Goal: Transaction & Acquisition: Purchase product/service

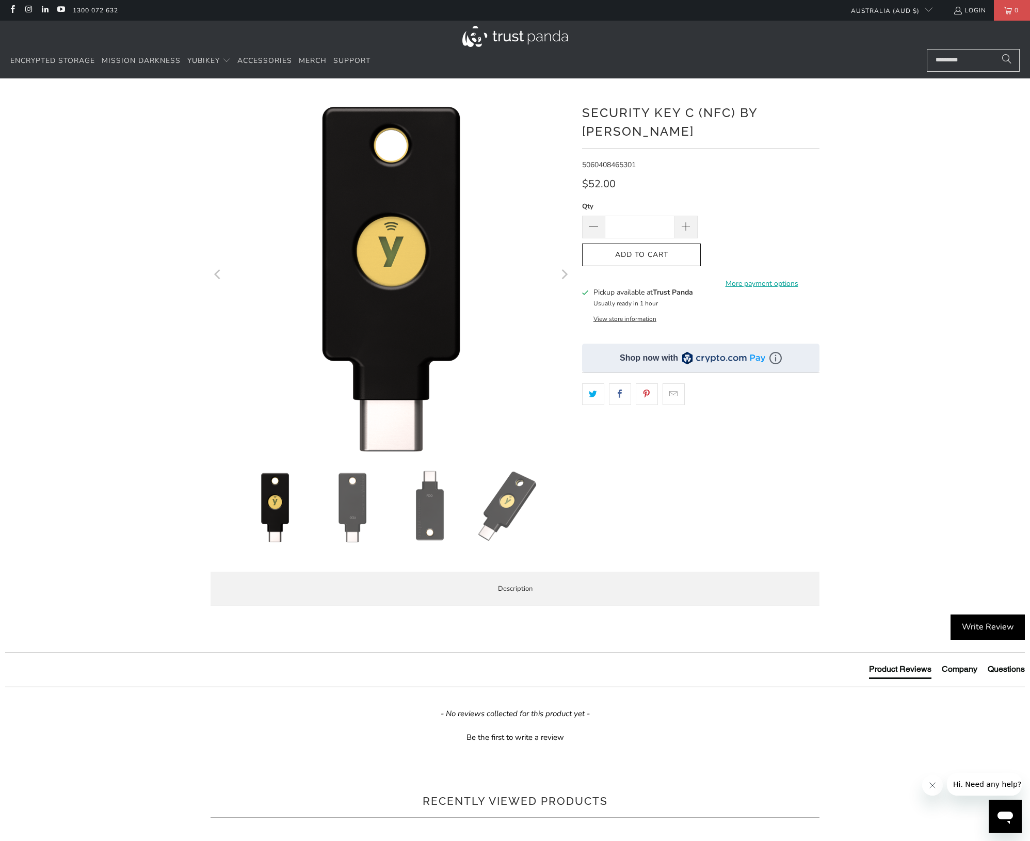
click at [948, 60] on input "Search..." at bounding box center [973, 60] width 93 height 23
paste input "**********"
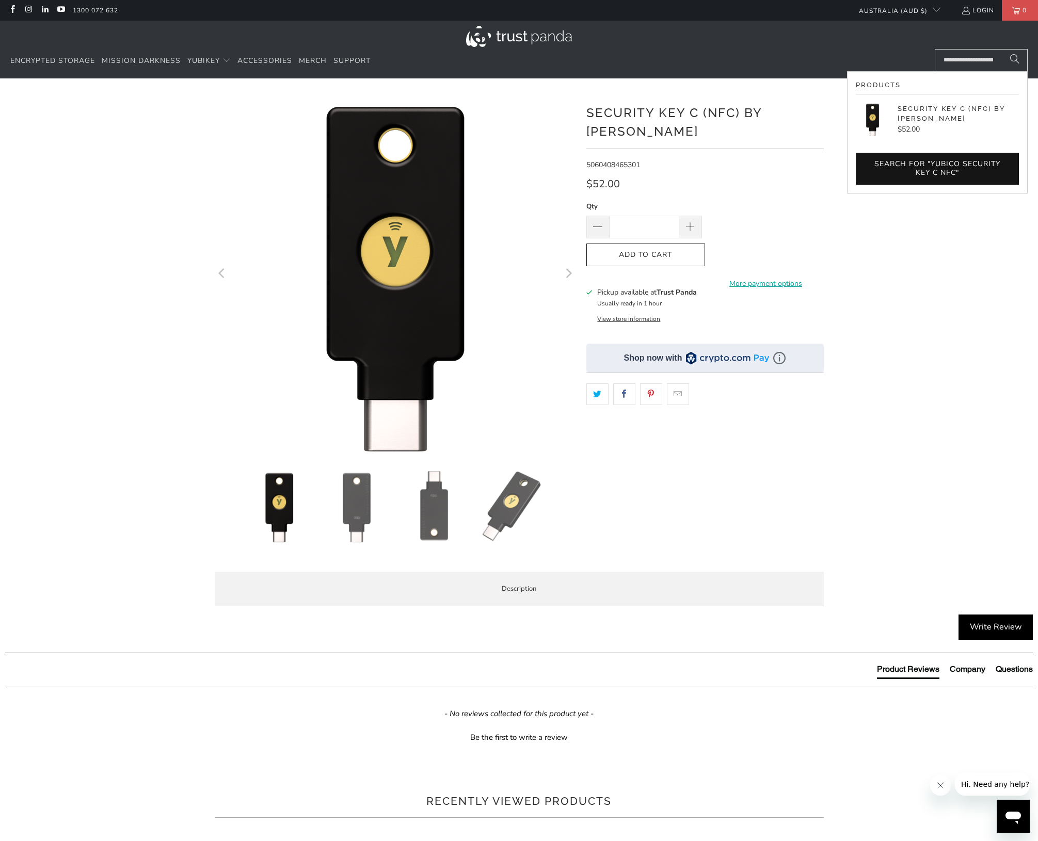
type input "**********"
click at [1014, 60] on button "Search" at bounding box center [1015, 60] width 26 height 23
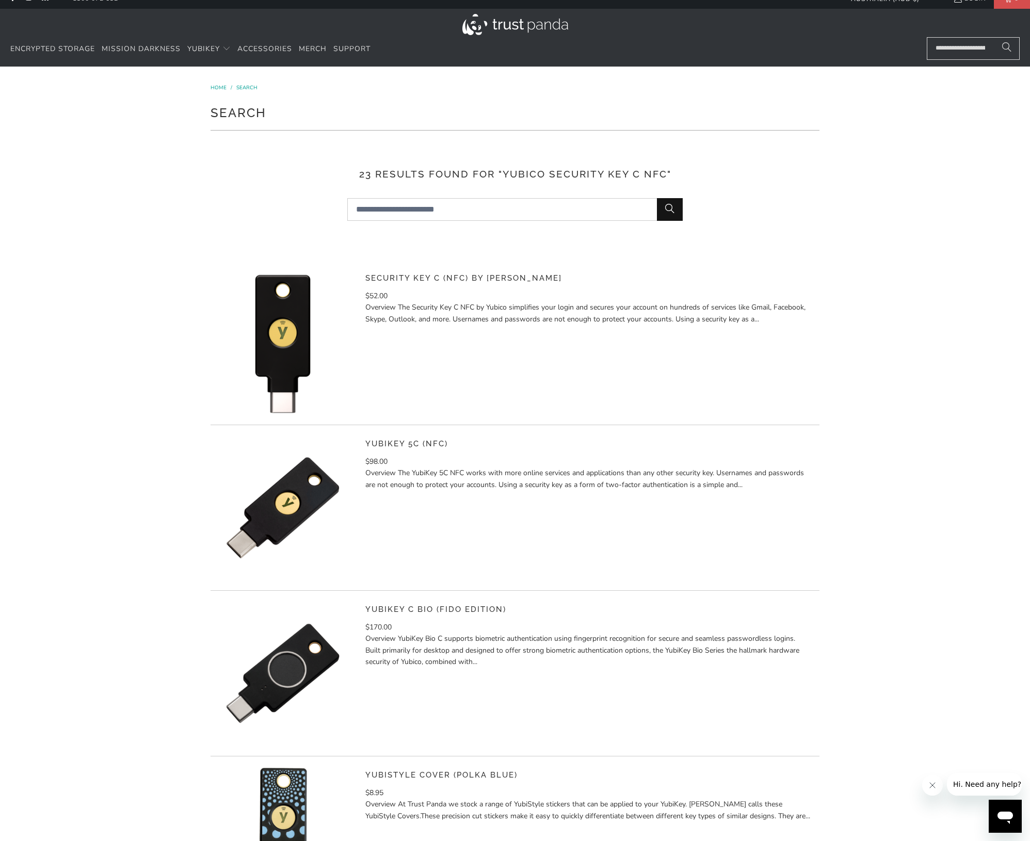
scroll to position [27, 0]
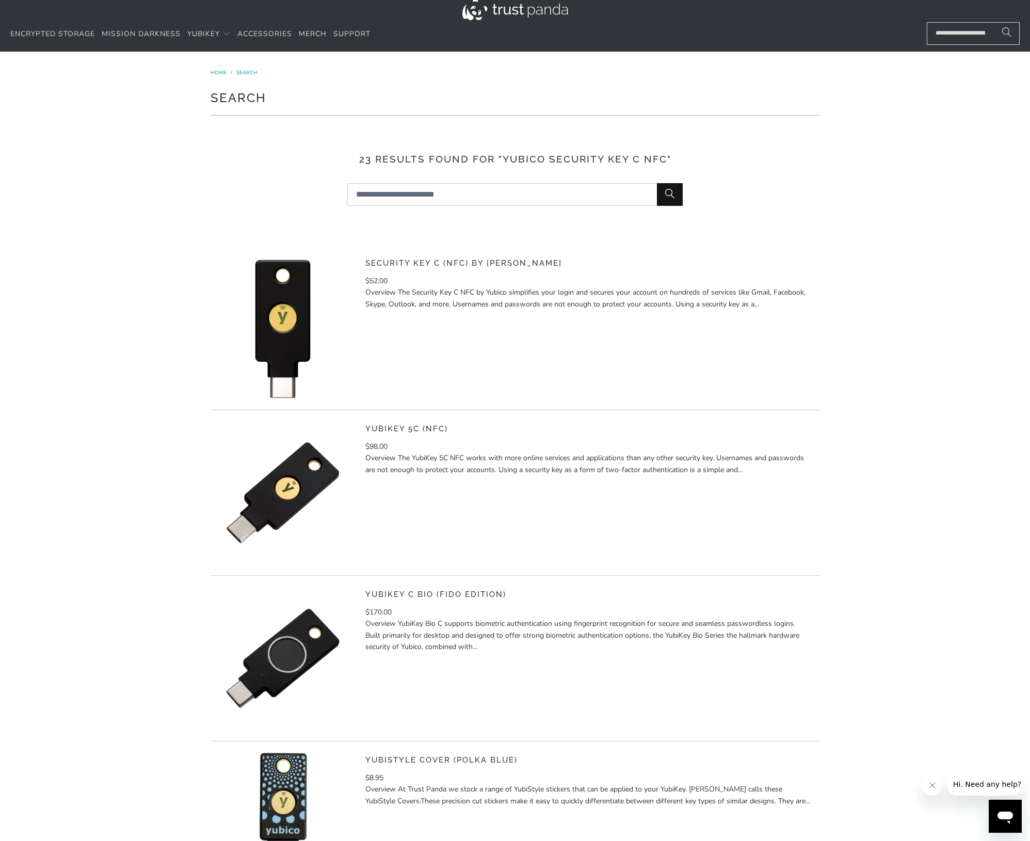
click at [571, 462] on p "Overview The YubiKey 5C NFC works with more online services and applications th…" at bounding box center [588, 464] width 446 height 23
click at [304, 487] on img at bounding box center [283, 493] width 144 height 144
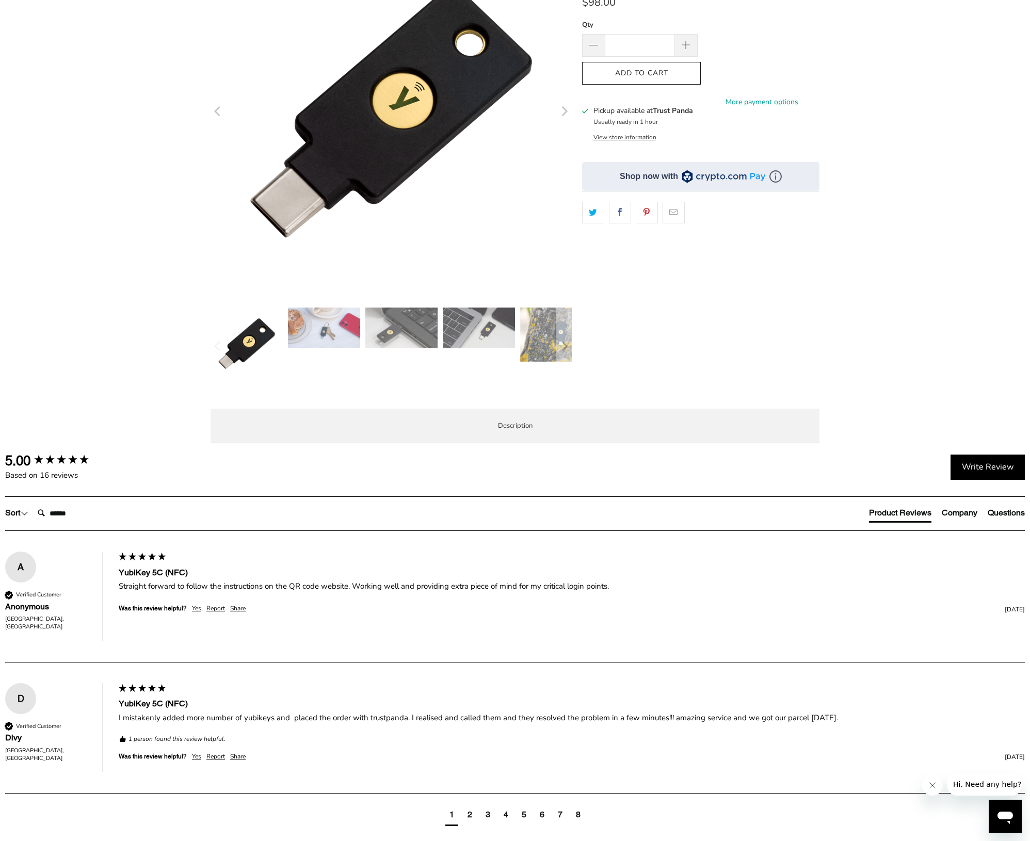
scroll to position [333, 0]
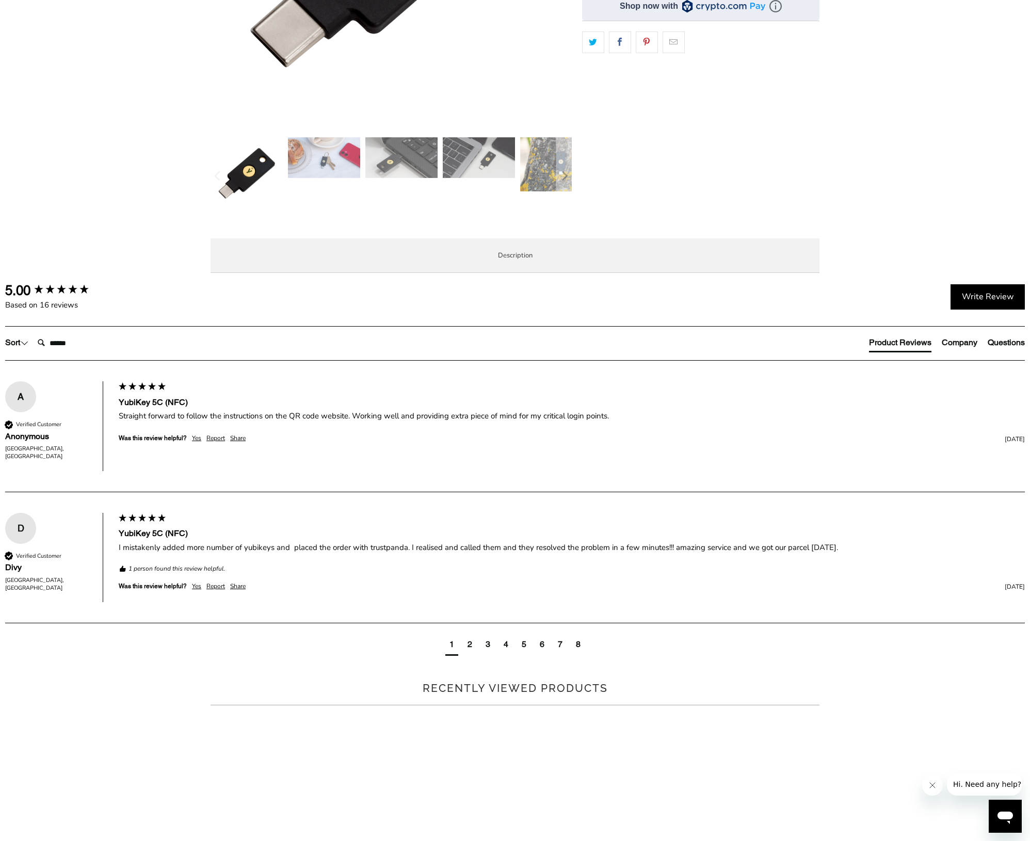
click at [0, 0] on span "Specifications" at bounding box center [0, 0] width 0 height 0
click at [0, 0] on li "Enterprise and Government" at bounding box center [0, 0] width 0 height 0
click at [0, 0] on span "Local Service & Support" at bounding box center [0, 0] width 0 height 0
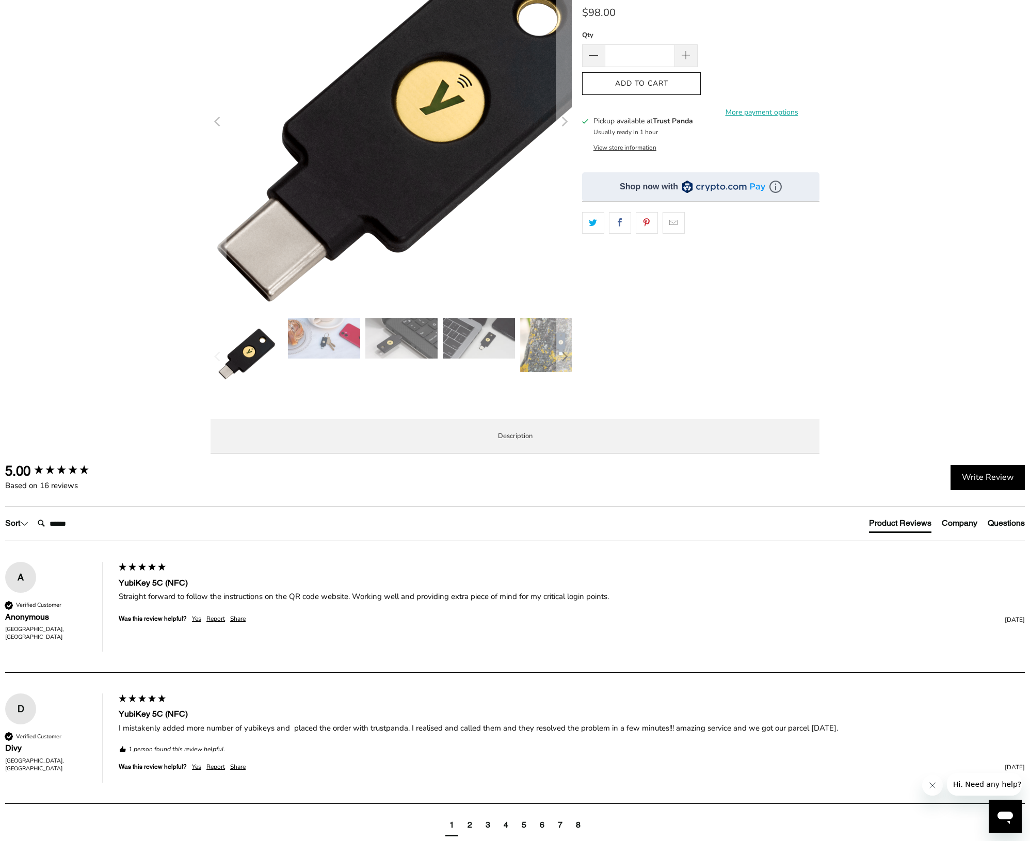
scroll to position [0, 0]
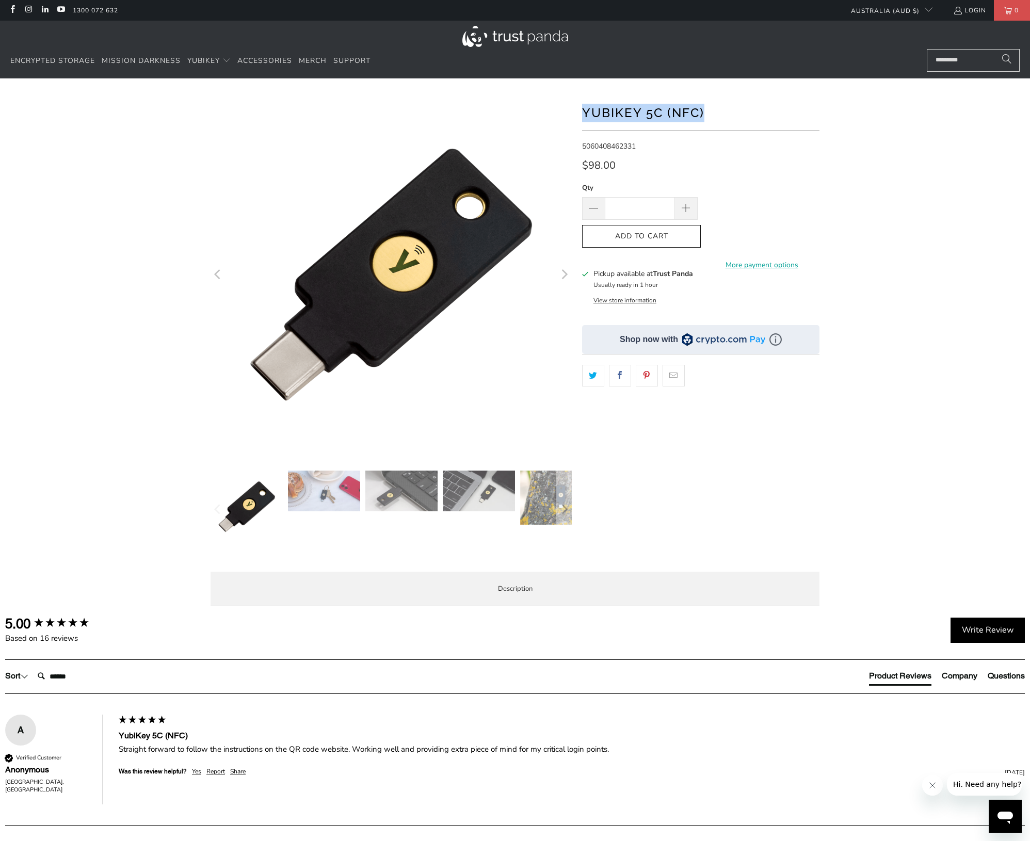
drag, startPoint x: 582, startPoint y: 110, endPoint x: 719, endPoint y: 108, distance: 137.3
click at [719, 108] on div "*" at bounding box center [514, 354] width 619 height 521
copy h1 "YubiKey 5C (NFC)"
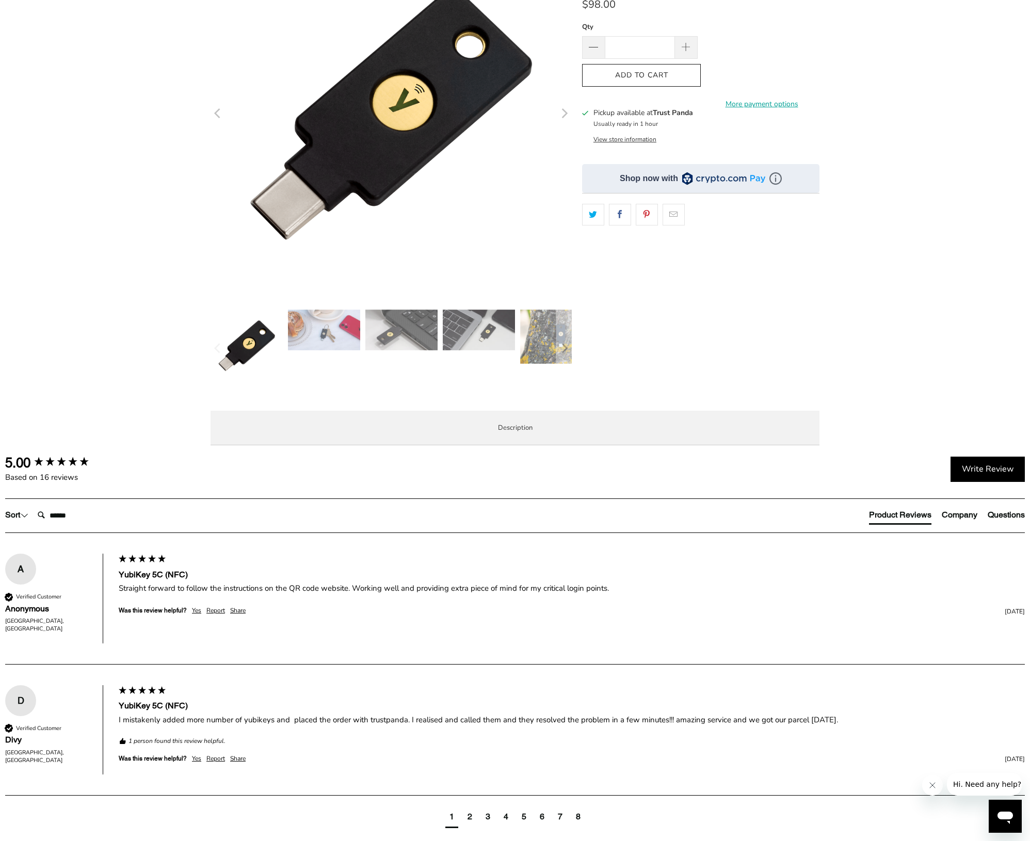
scroll to position [272, 0]
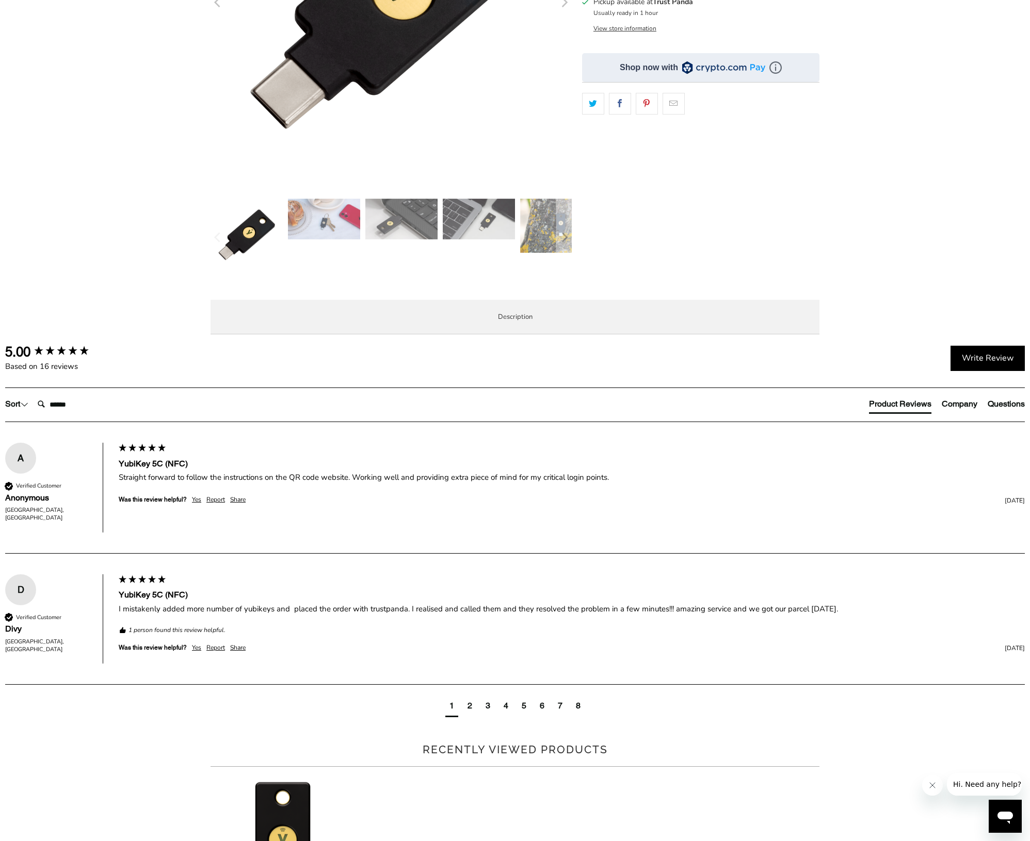
click at [0, 0] on span "Specifications" at bounding box center [0, 0] width 0 height 0
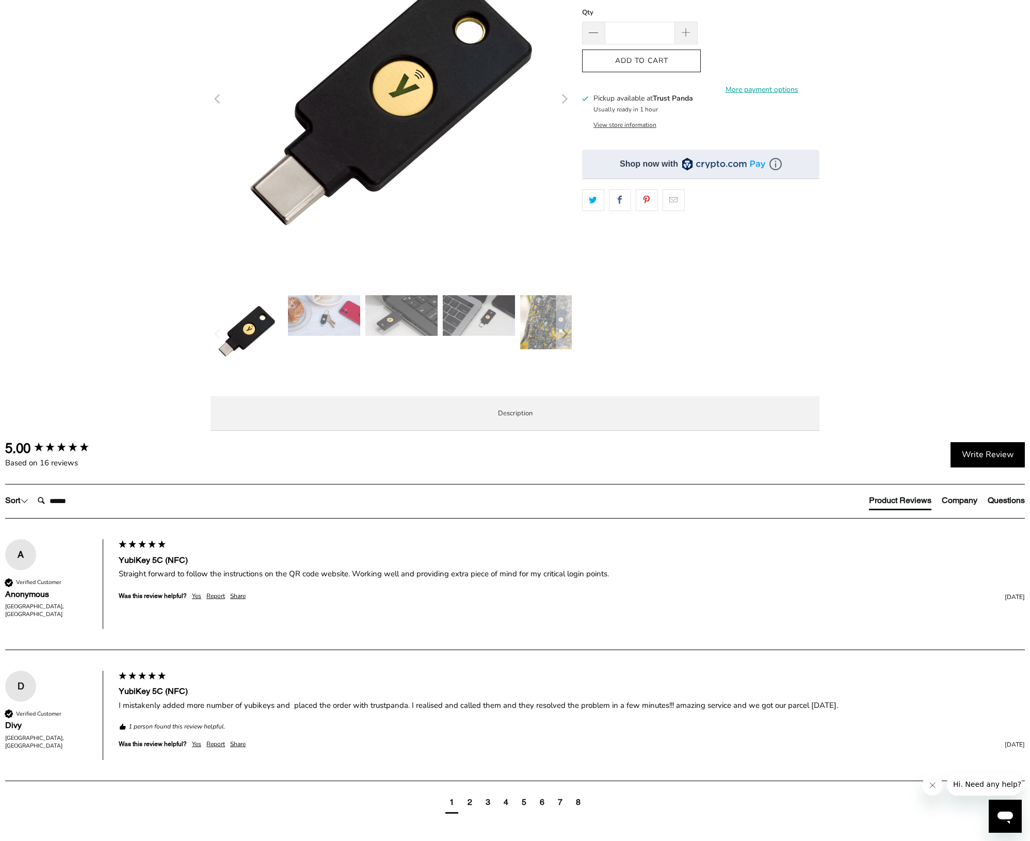
scroll to position [68, 0]
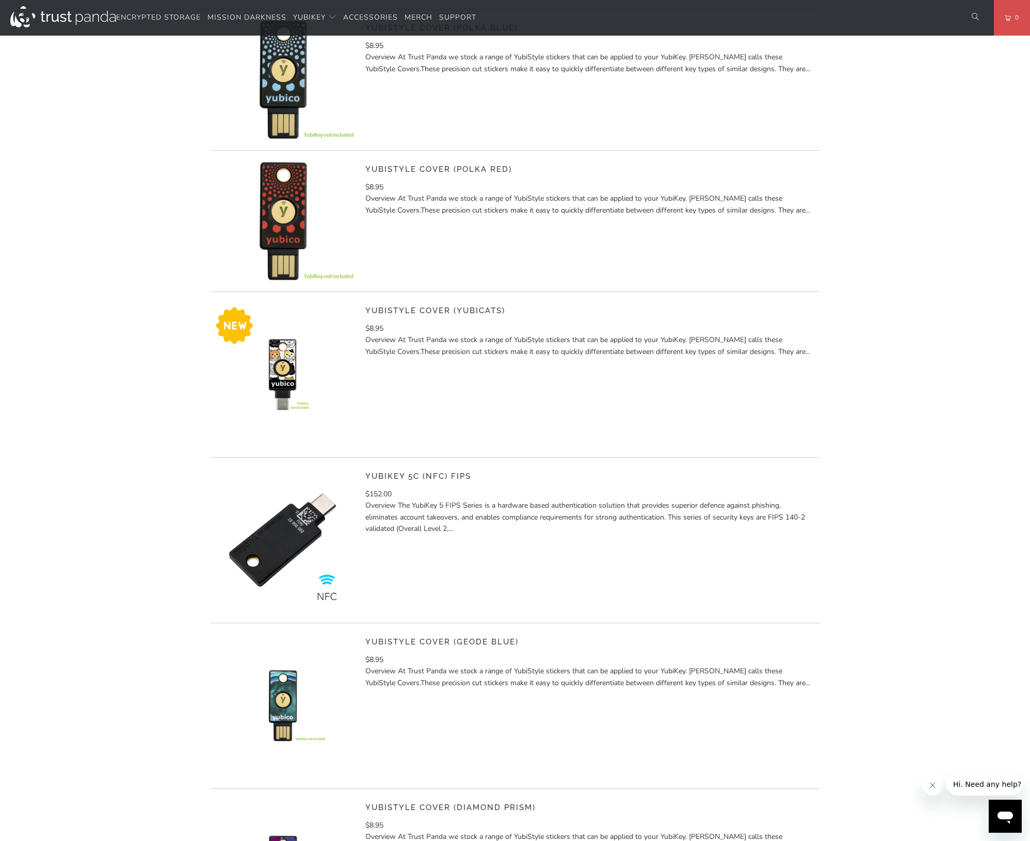
scroll to position [761, 0]
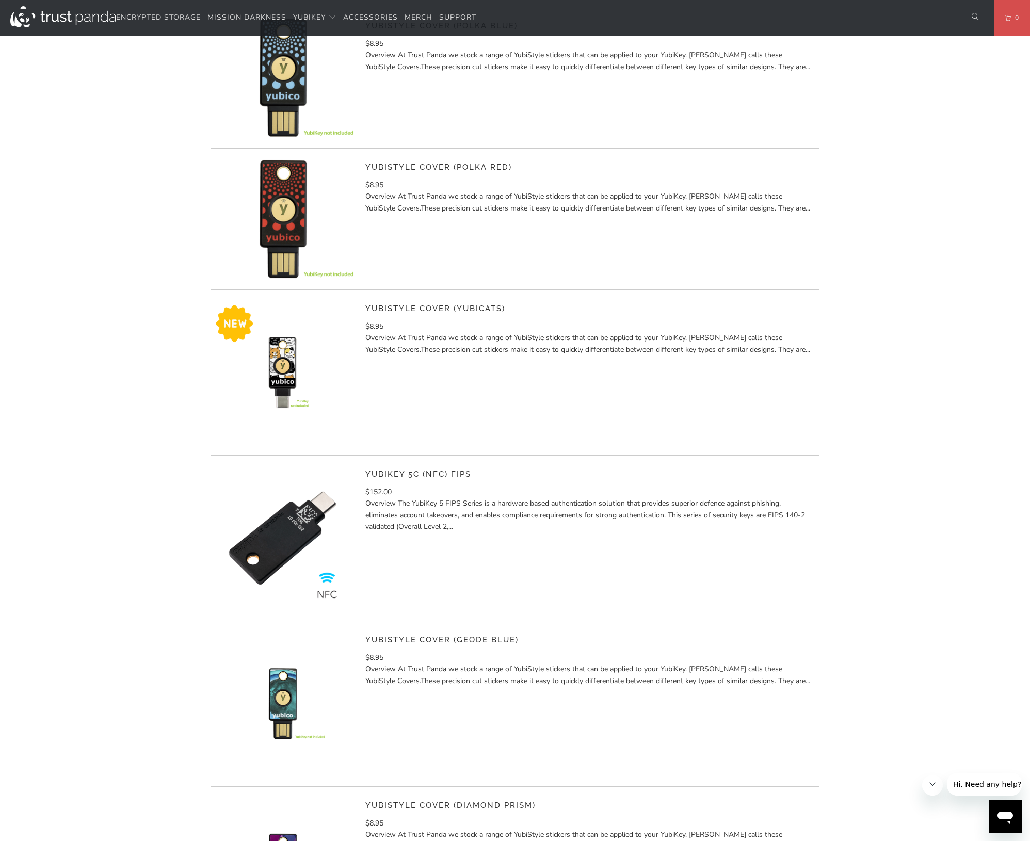
click at [458, 473] on link "YubiKey 5C (NFC) FIPS" at bounding box center [418, 474] width 106 height 9
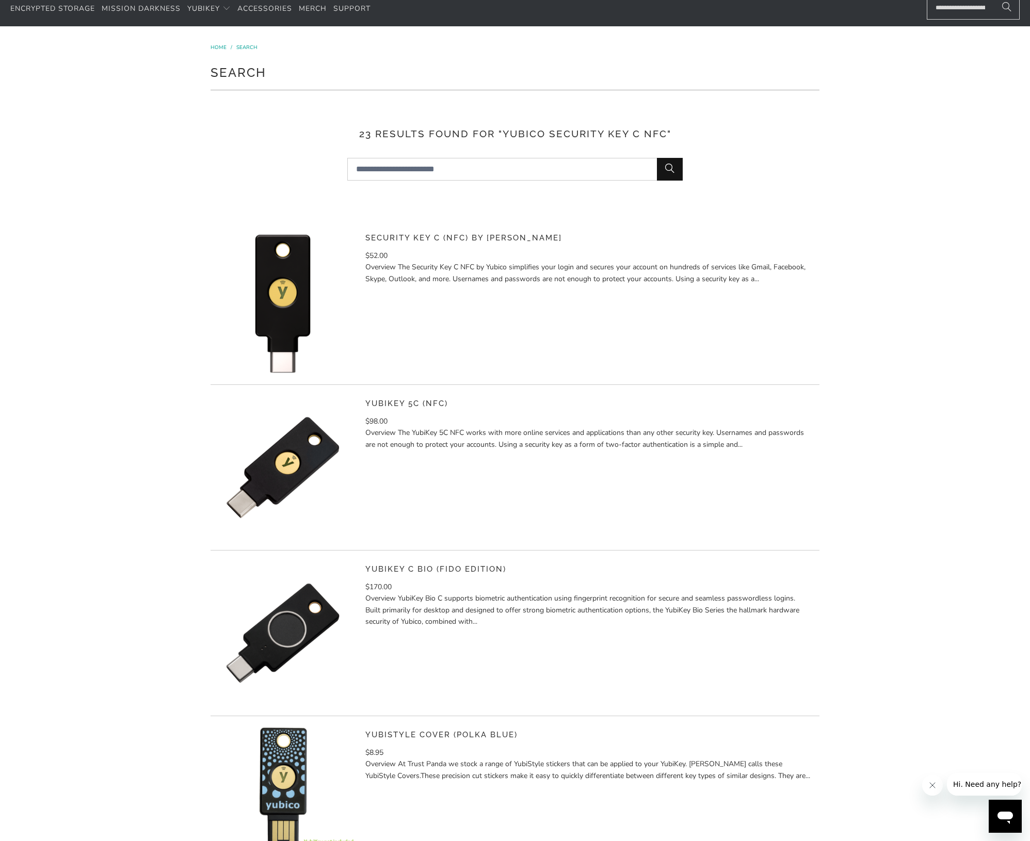
click at [415, 405] on link "YubiKey 5C (NFC)" at bounding box center [406, 403] width 83 height 9
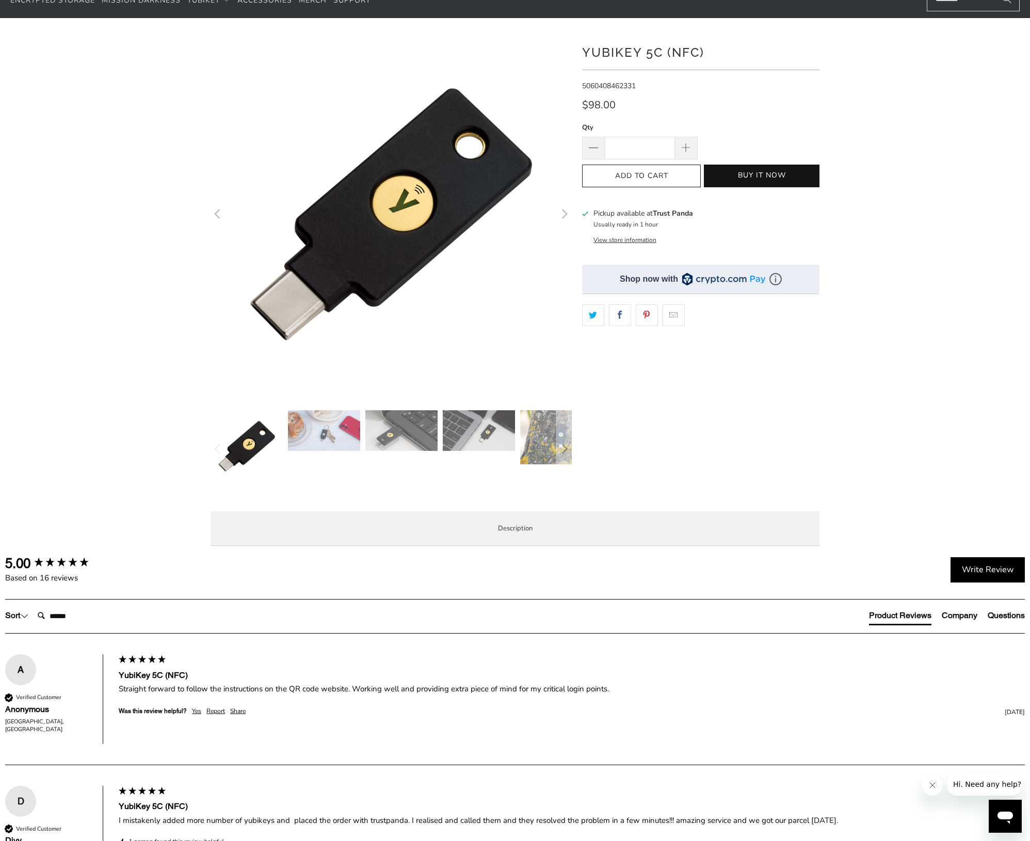
scroll to position [10, 0]
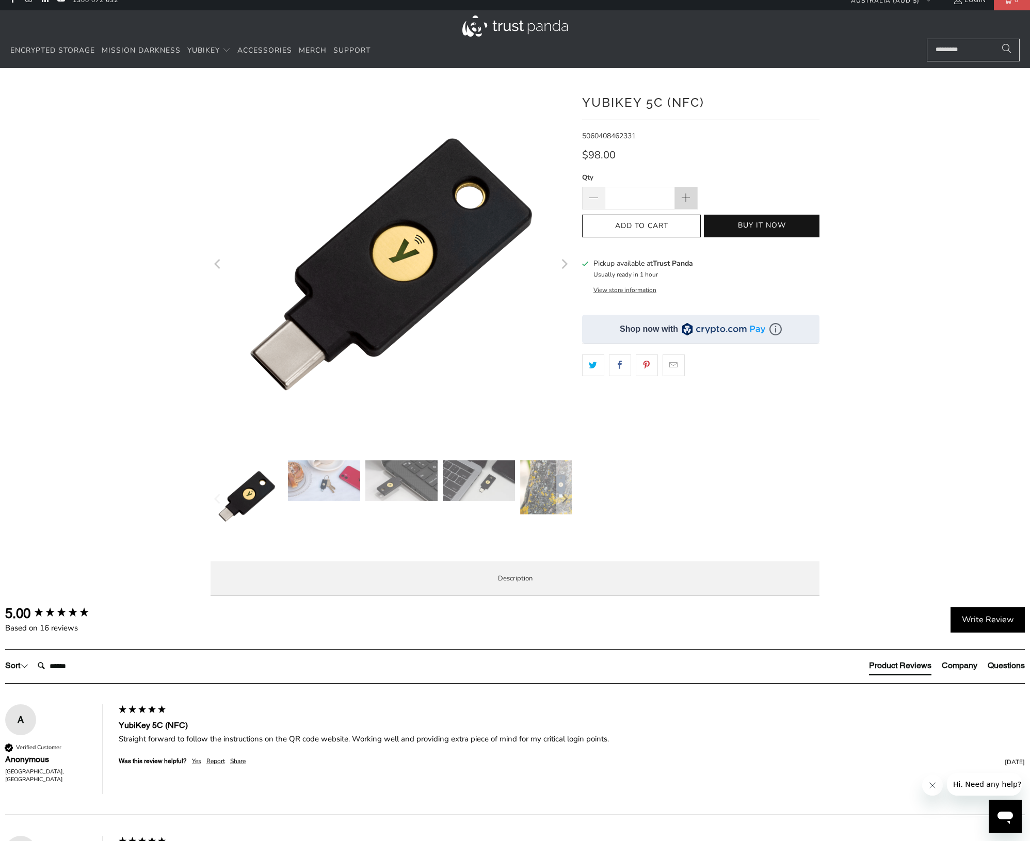
click at [684, 200] on span at bounding box center [686, 198] width 11 height 11
type input "*"
click at [670, 225] on span "Add to Cart" at bounding box center [641, 226] width 97 height 9
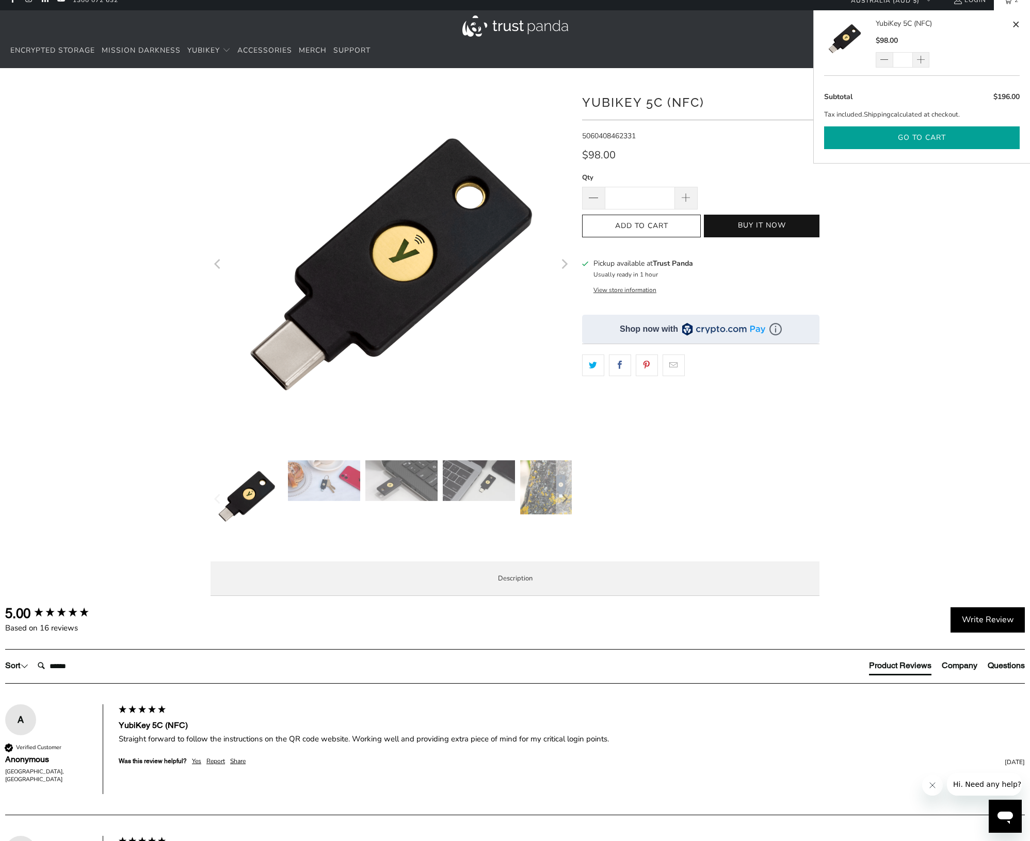
click at [919, 140] on button "Go to cart" at bounding box center [922, 137] width 196 height 23
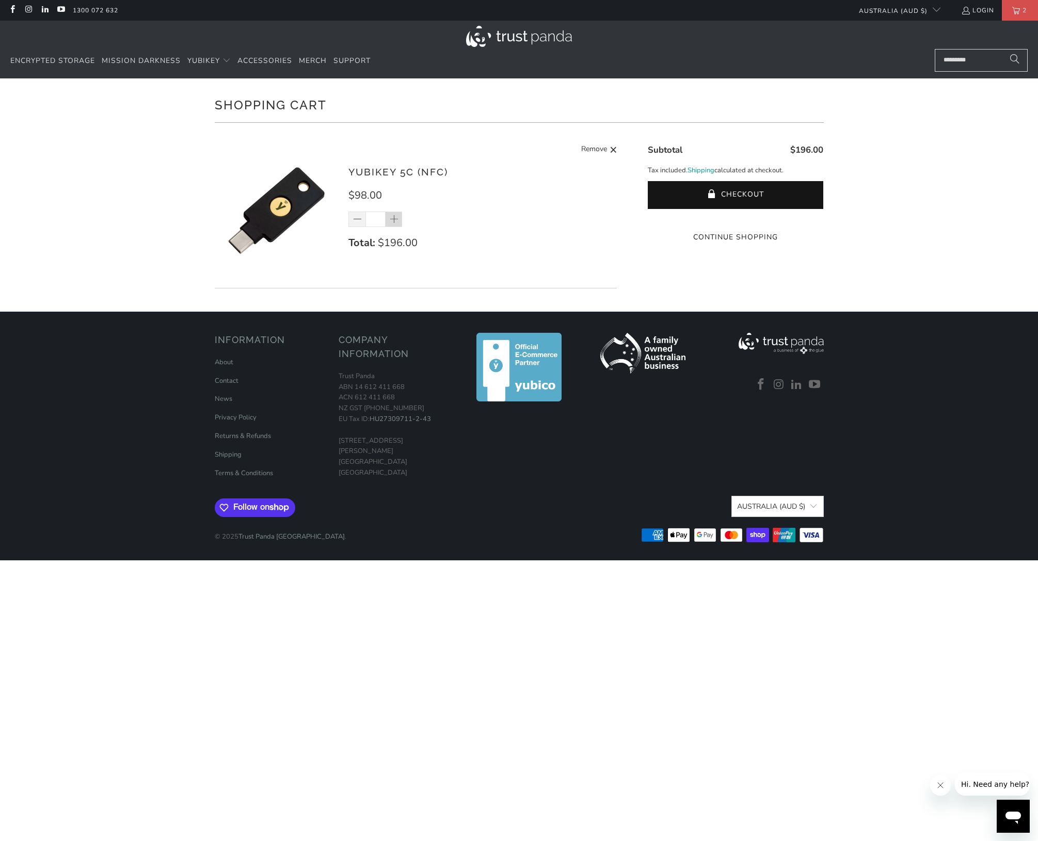
click at [393, 220] on span at bounding box center [394, 220] width 10 height 10
type input "*"
click at [394, 220] on div "*" at bounding box center [381, 219] width 67 height 15
click at [396, 217] on span at bounding box center [394, 220] width 10 height 10
type input "*"
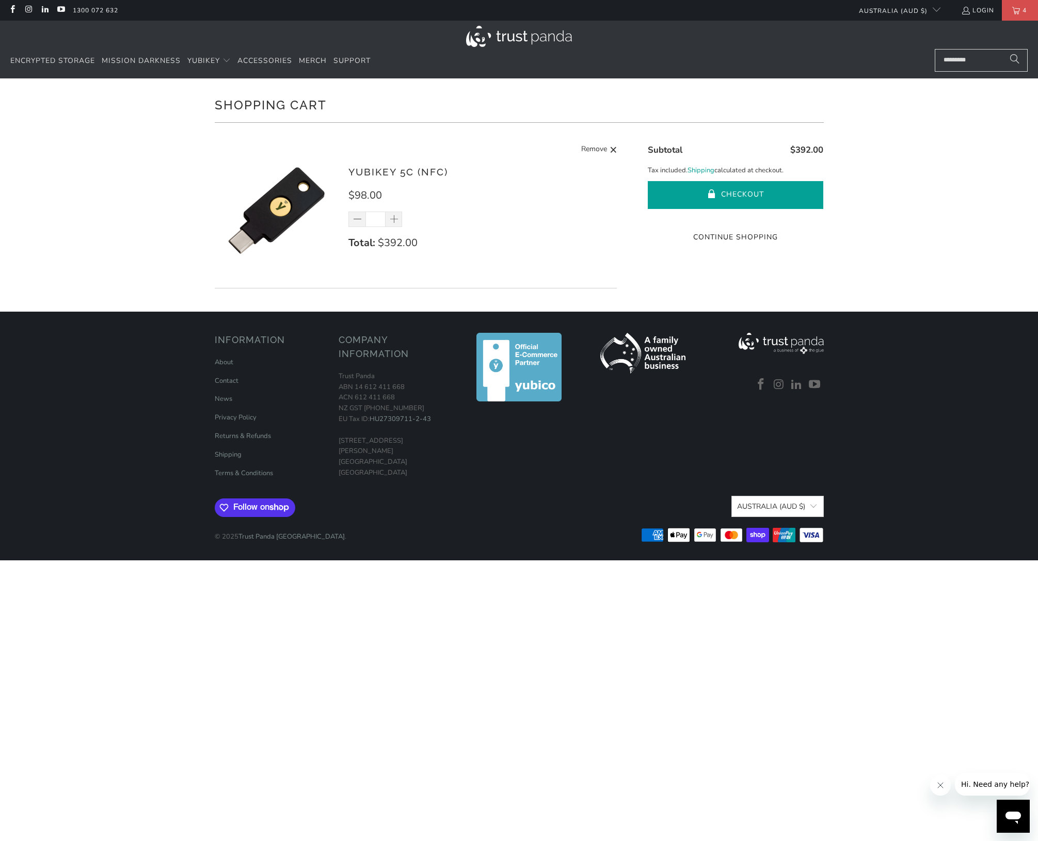
click at [740, 190] on button "Checkout" at bounding box center [735, 195] width 175 height 28
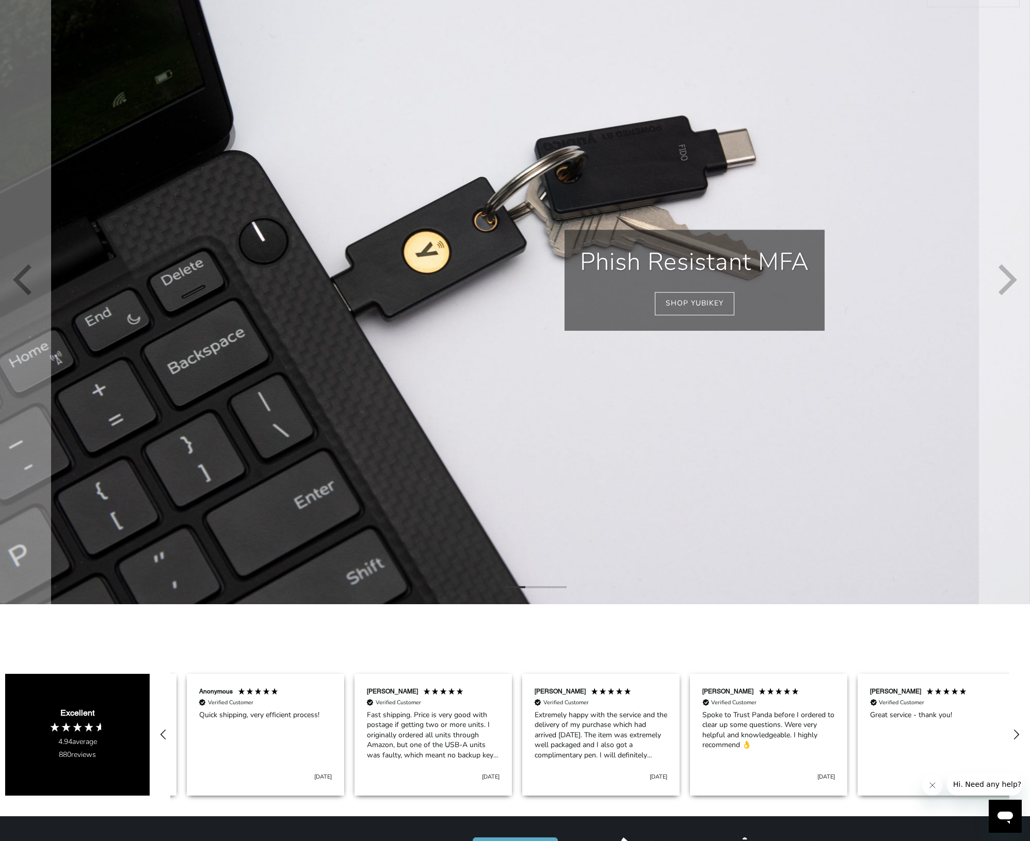
scroll to position [0, 504]
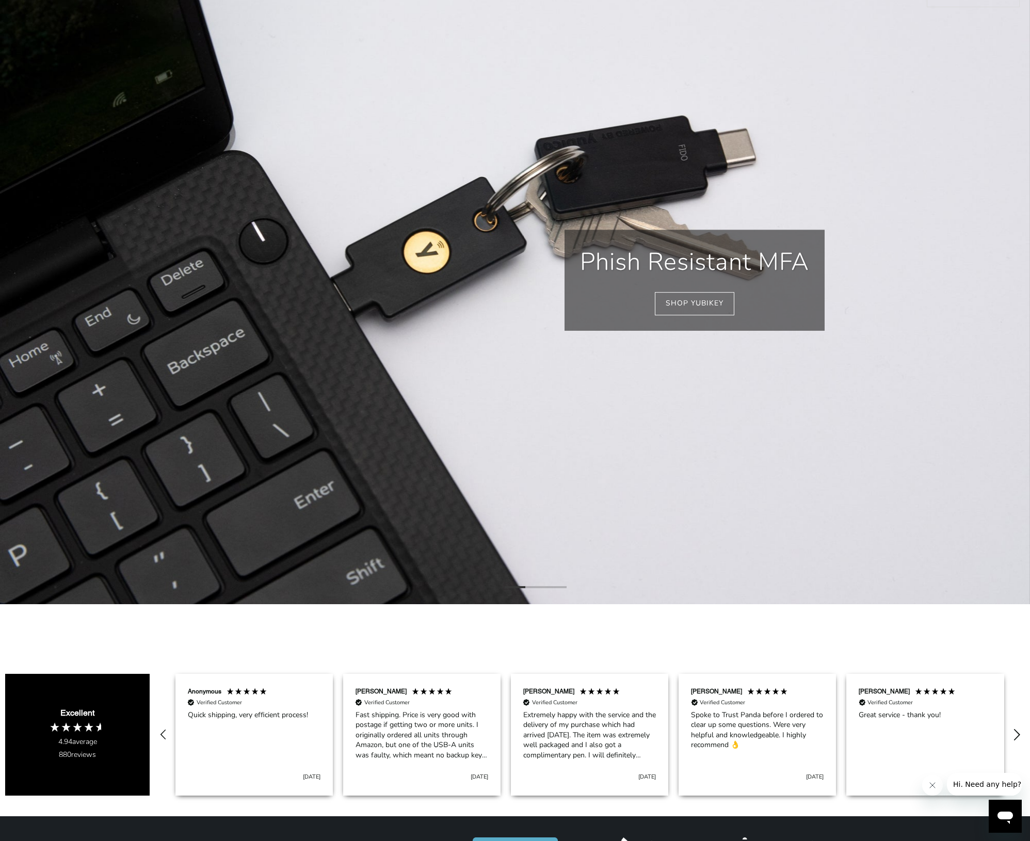
click at [1015, 730] on icon "REVIEWS.io Carousel Scroll Right" at bounding box center [1017, 735] width 14 height 14
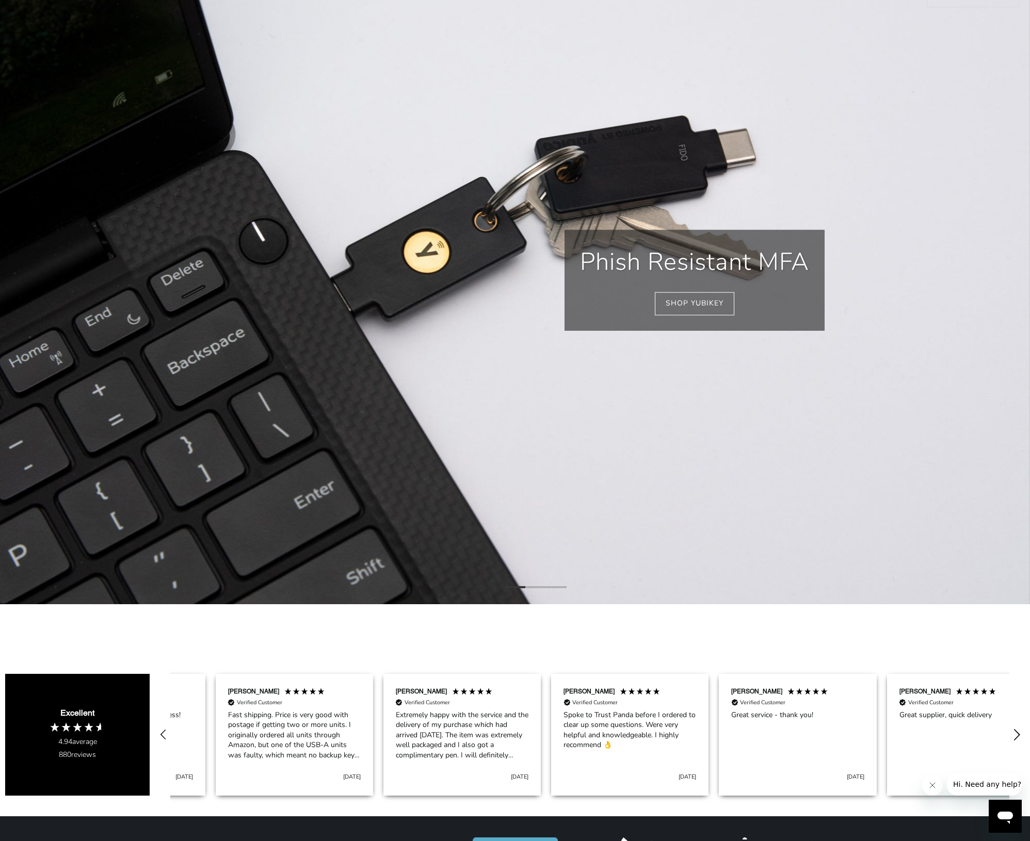
scroll to position [0, 671]
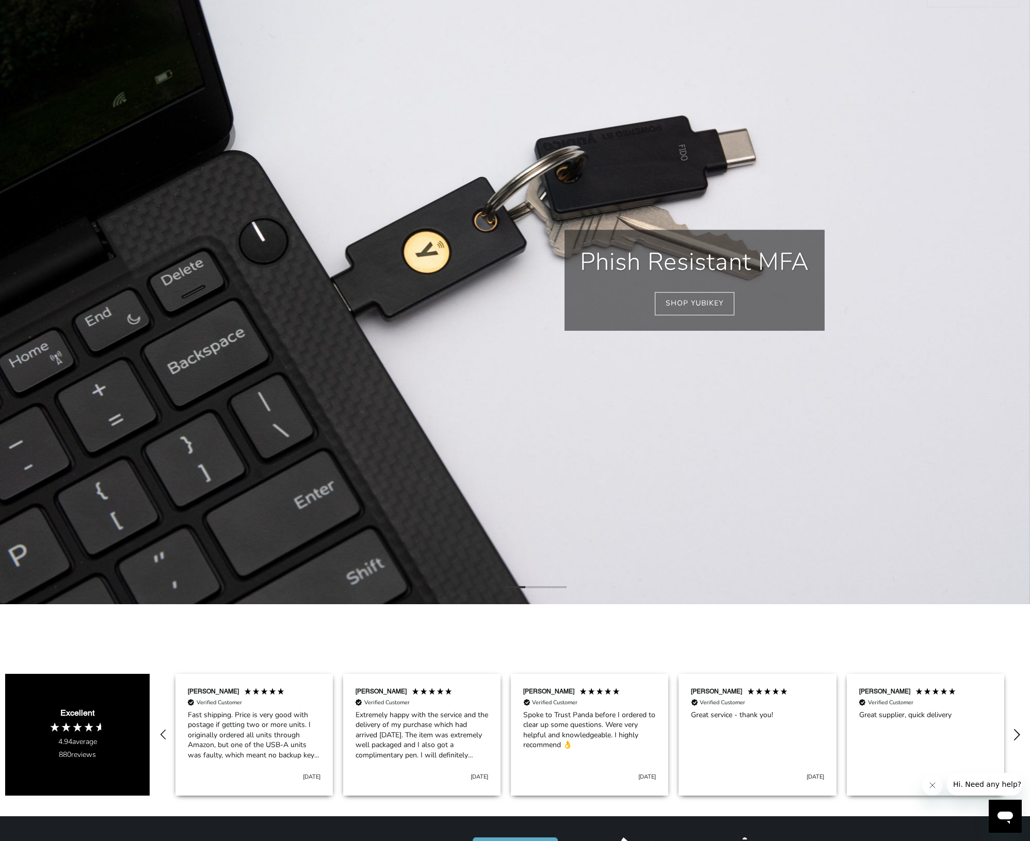
click at [1015, 730] on icon "REVIEWS.io Carousel Scroll Right" at bounding box center [1017, 735] width 14 height 14
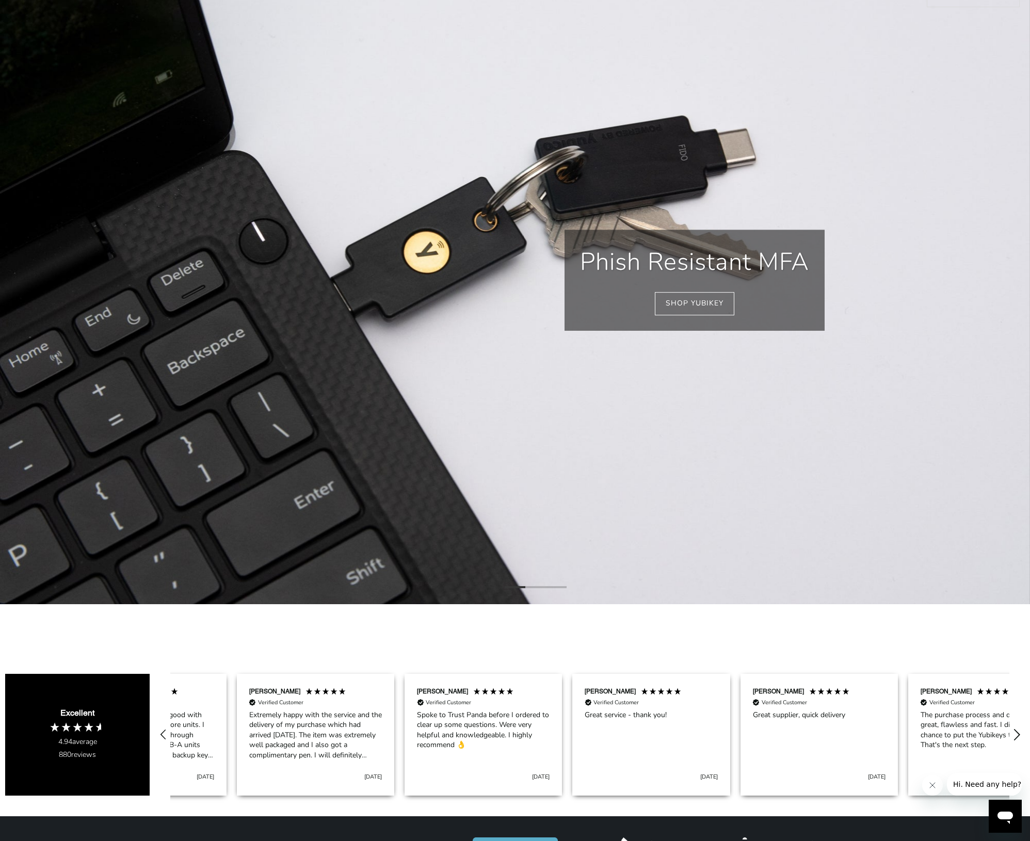
scroll to position [0, 839]
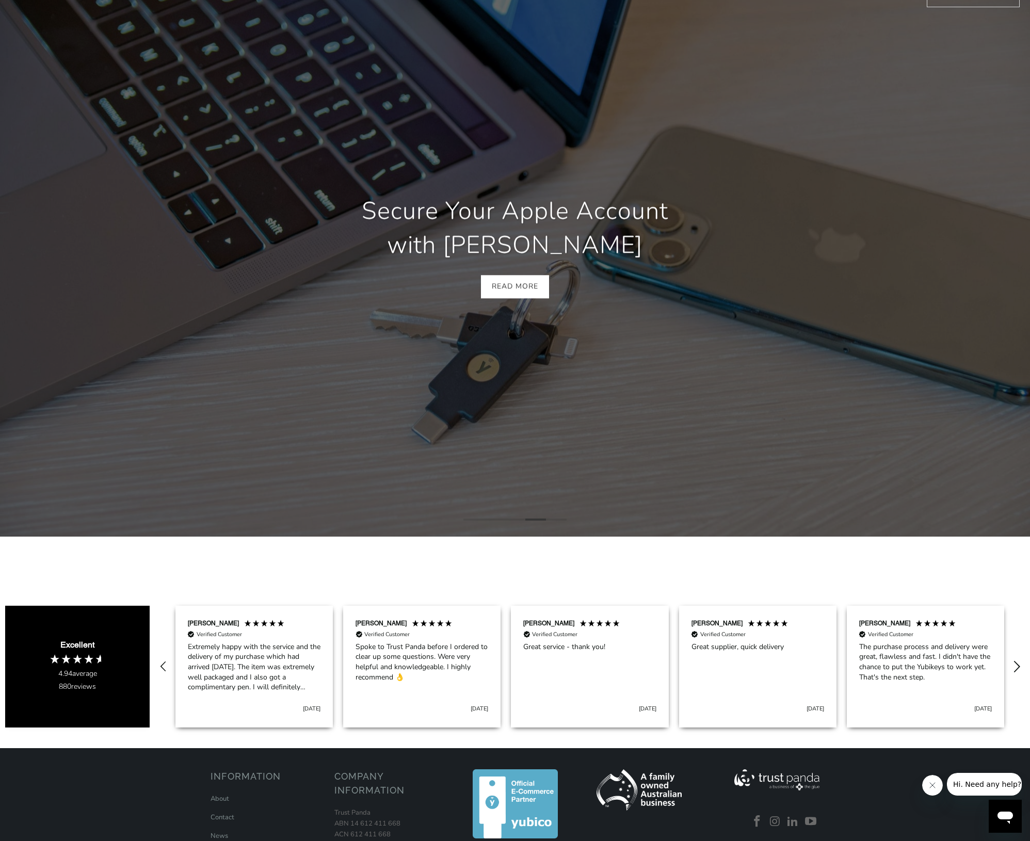
click at [1018, 660] on icon "REVIEWS.io Carousel Scroll Right" at bounding box center [1017, 666] width 14 height 14
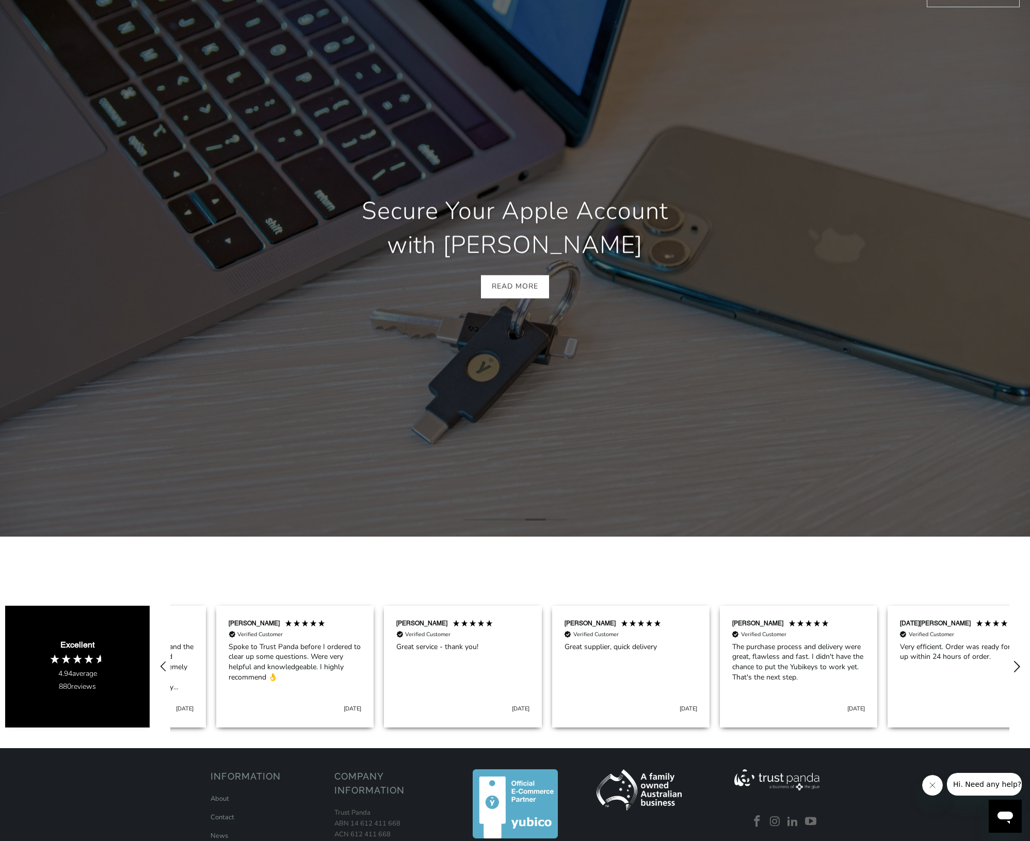
scroll to position [0, 1007]
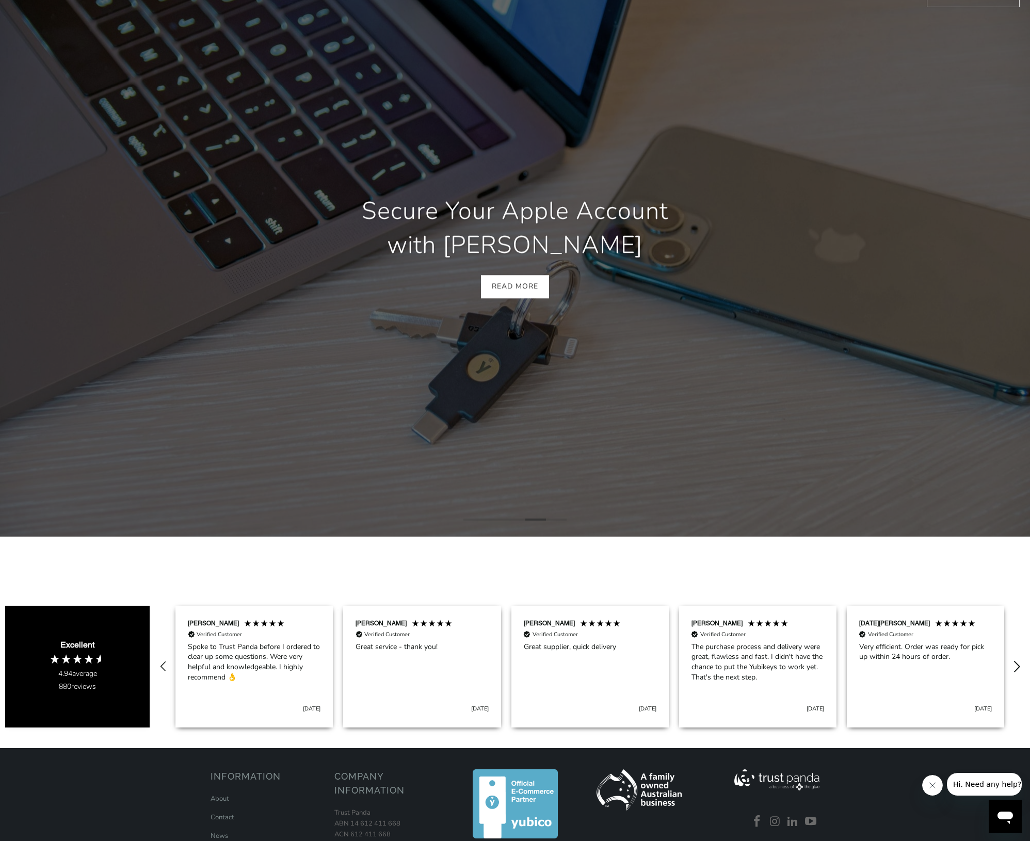
click at [1018, 660] on icon "REVIEWS.io Carousel Scroll Right" at bounding box center [1017, 666] width 14 height 14
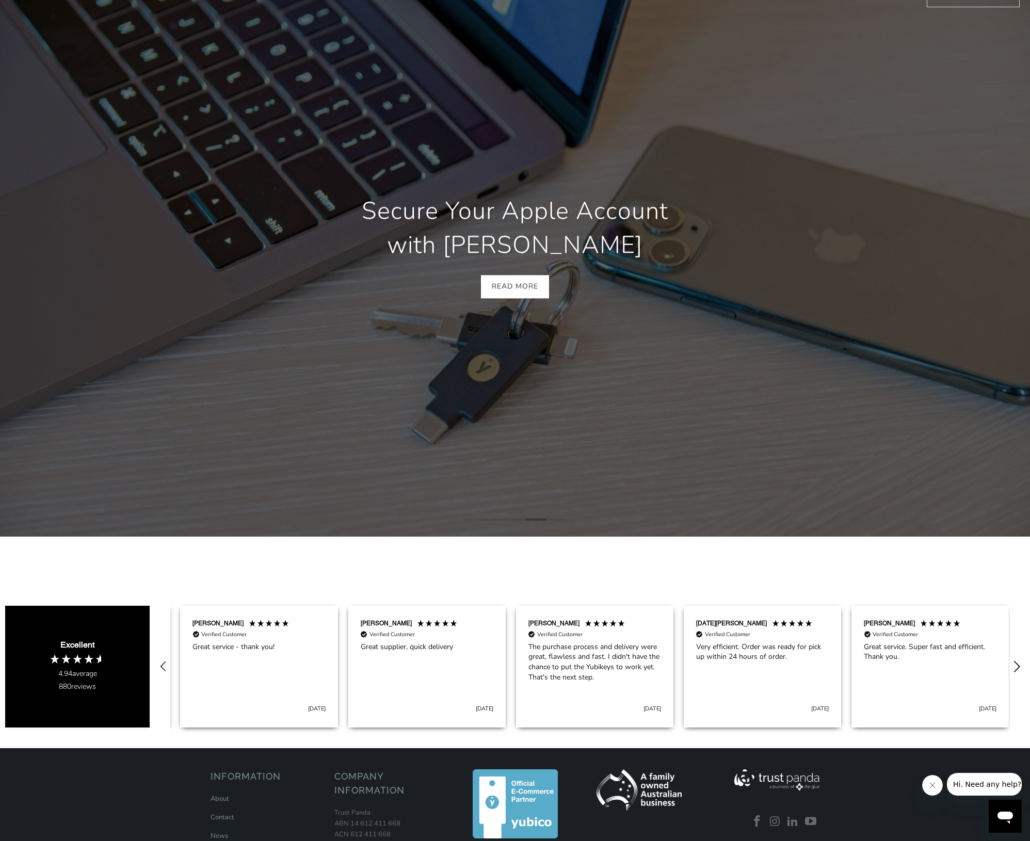
scroll to position [0, 1174]
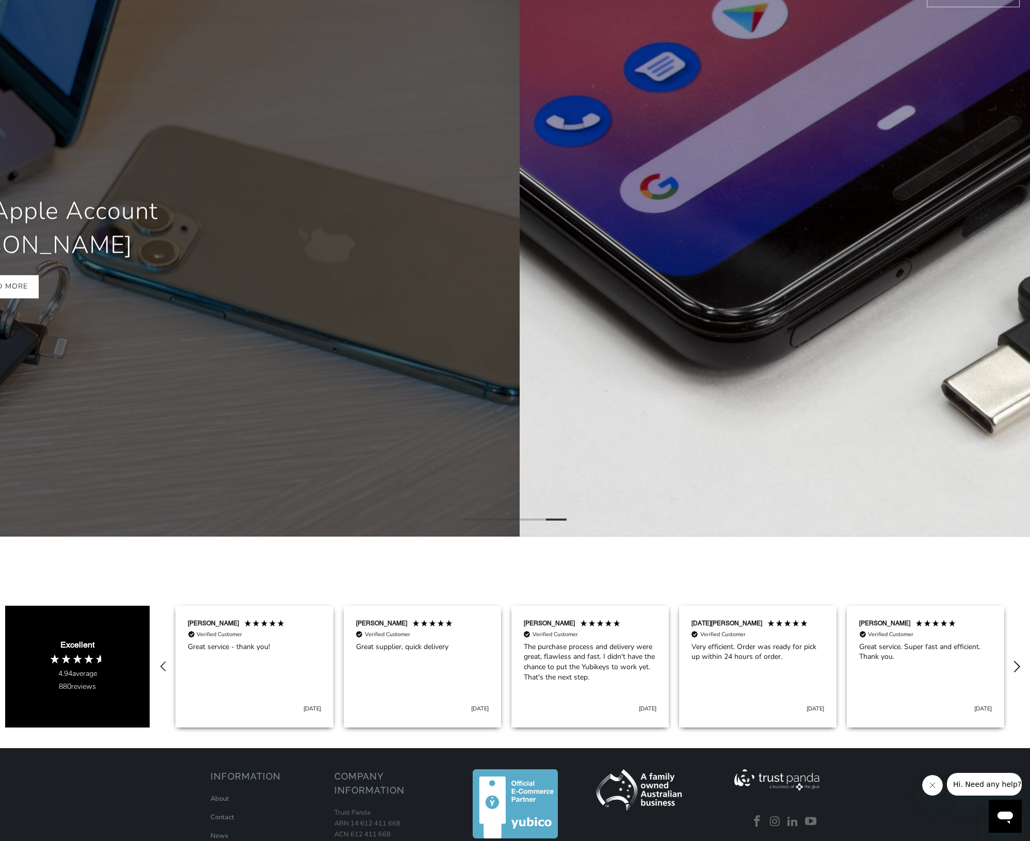
click at [1018, 660] on icon "REVIEWS.io Carousel Scroll Right" at bounding box center [1017, 666] width 14 height 14
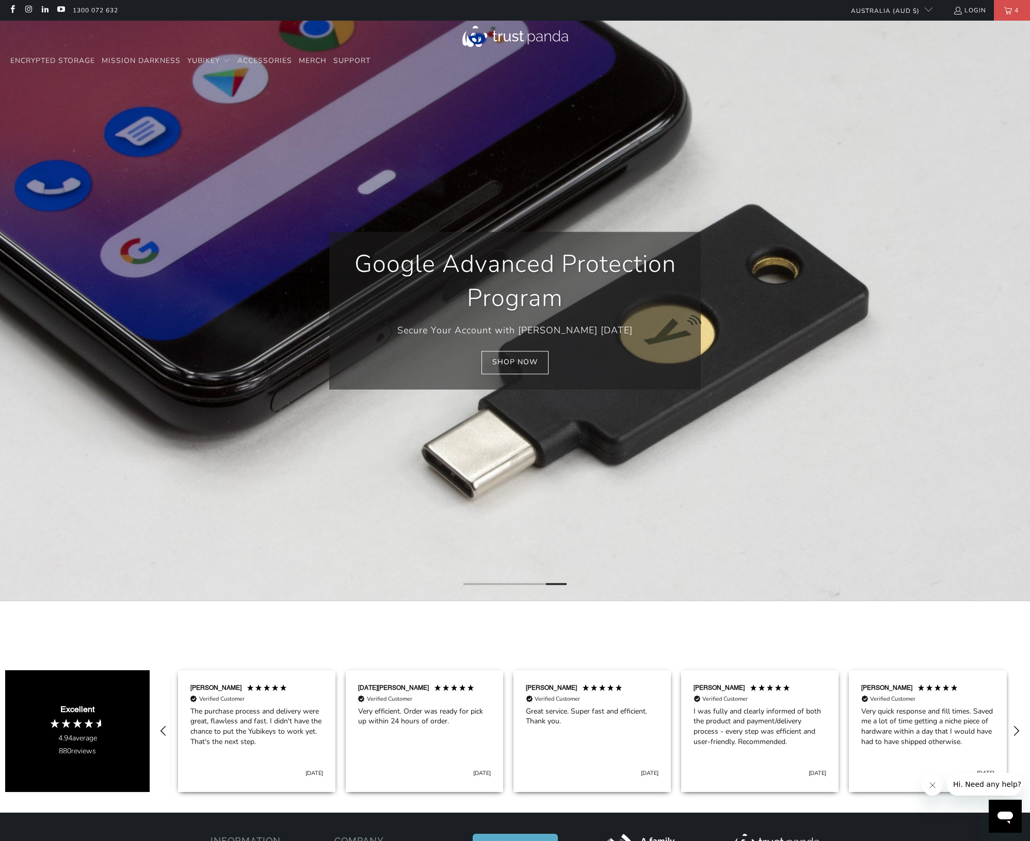
scroll to position [0, 1510]
click at [970, 11] on link "Login" at bounding box center [969, 10] width 33 height 11
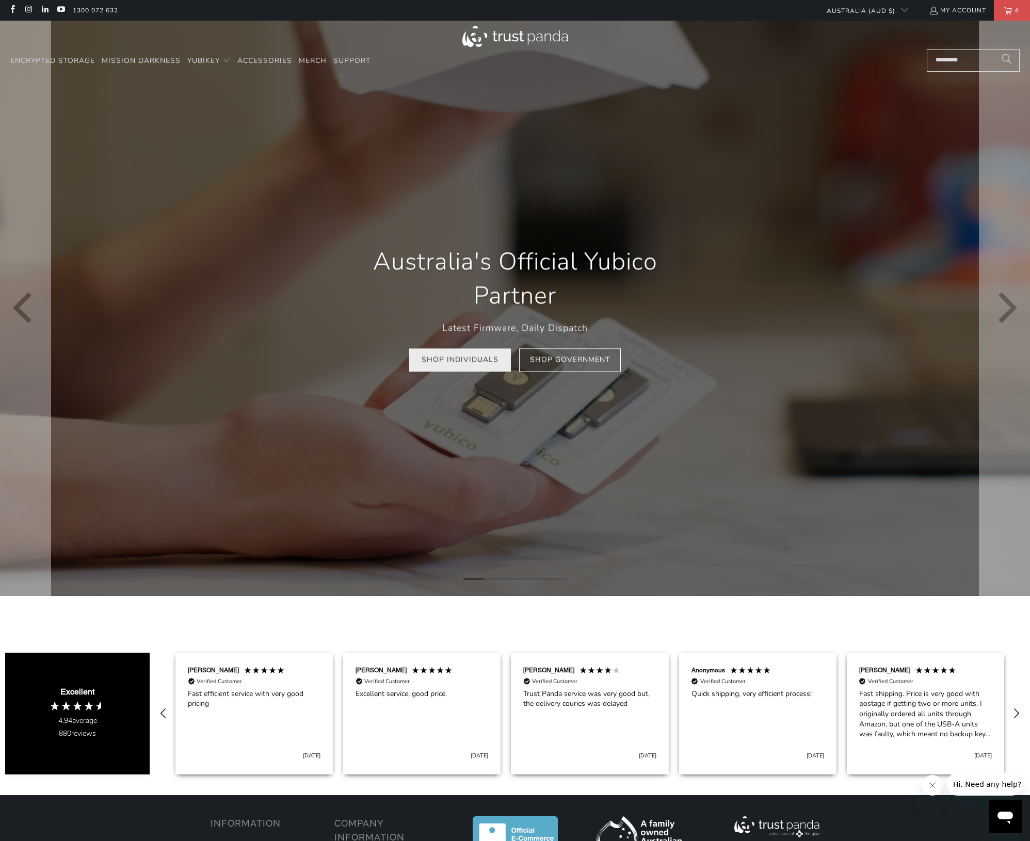
click at [485, 362] on link "Shop Individuals" at bounding box center [460, 359] width 102 height 23
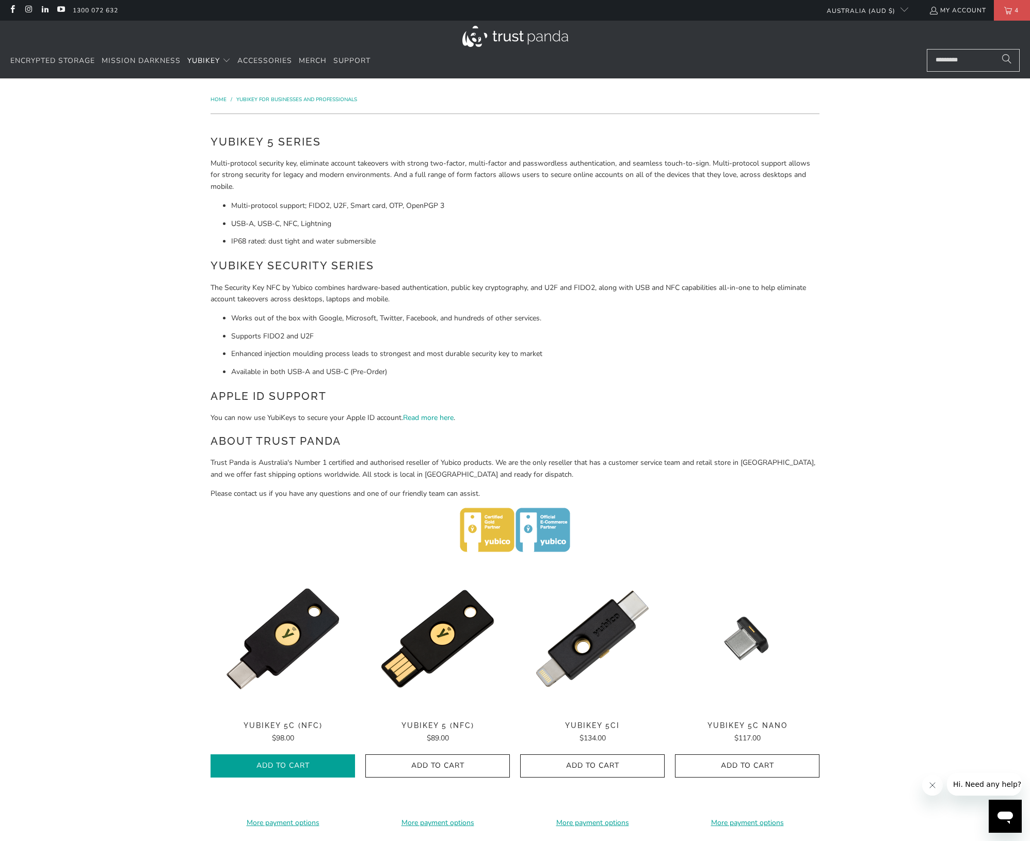
click at [292, 767] on button "Add to Cart" at bounding box center [283, 765] width 144 height 23
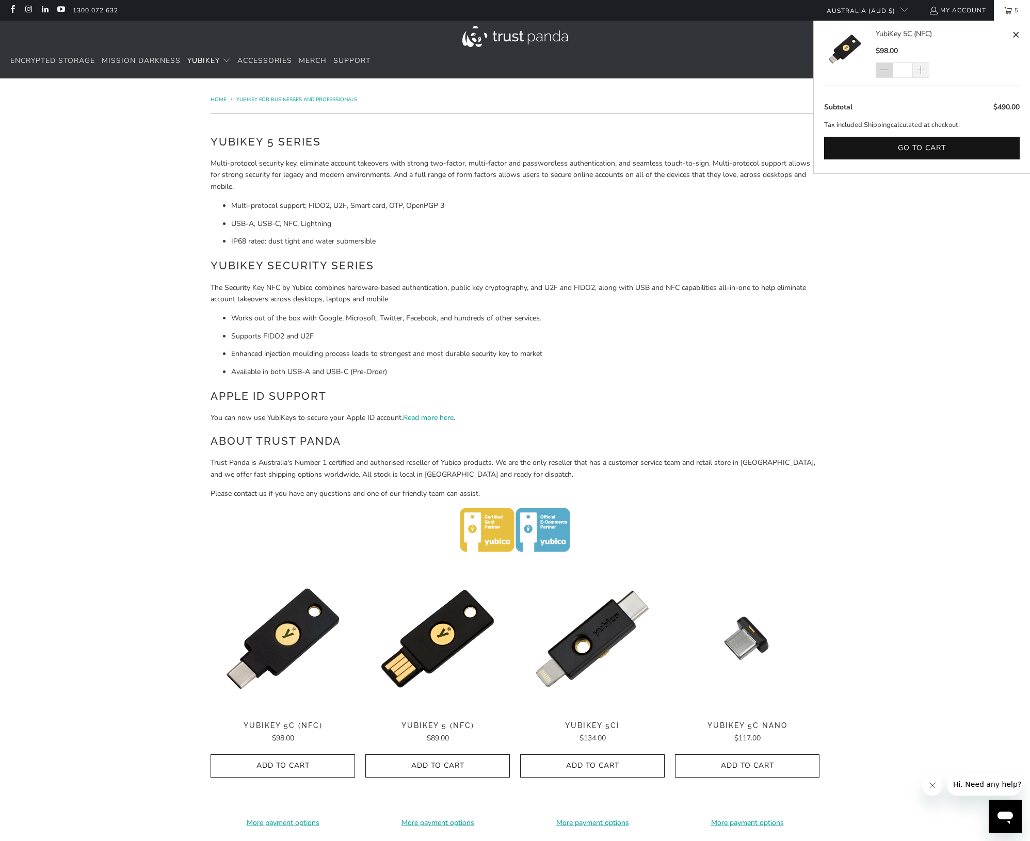
click at [883, 69] on span at bounding box center [883, 71] width 9 height 10
type input "*"
click at [912, 146] on button "Go to cart" at bounding box center [922, 148] width 196 height 23
